Goal: Navigation & Orientation: Find specific page/section

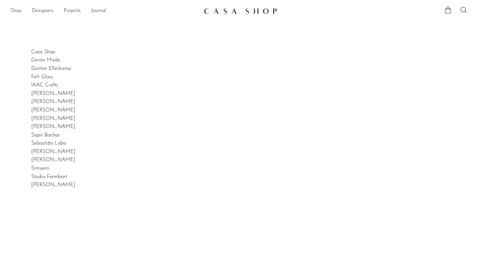
click at [16, 12] on link "Shop" at bounding box center [15, 11] width 11 height 8
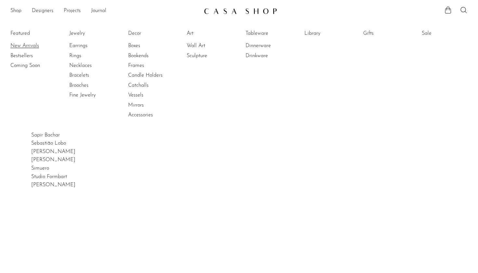
click at [30, 47] on link "New Arrivals" at bounding box center [34, 45] width 49 height 7
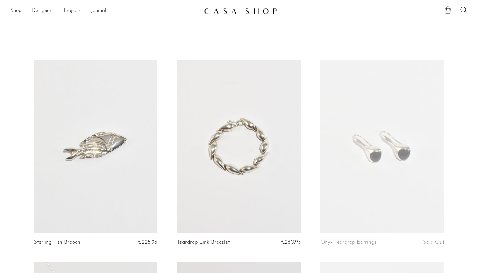
click at [16, 13] on link "Shop" at bounding box center [15, 11] width 11 height 8
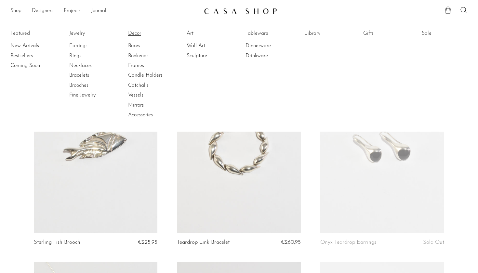
click at [139, 32] on link "Decor" at bounding box center [152, 33] width 49 height 7
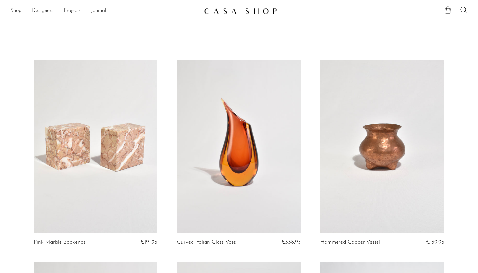
click at [17, 13] on link "Shop" at bounding box center [15, 11] width 11 height 8
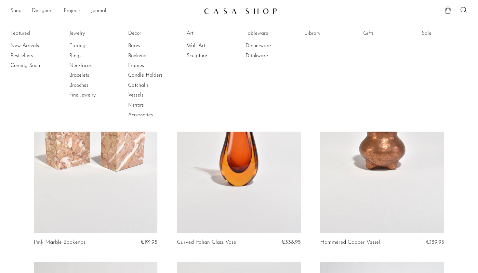
click at [202, 42] on li "Wall Art" at bounding box center [211, 46] width 49 height 10
click at [202, 47] on link "Wall Art" at bounding box center [211, 45] width 49 height 7
